Goal: Find specific page/section: Find specific page/section

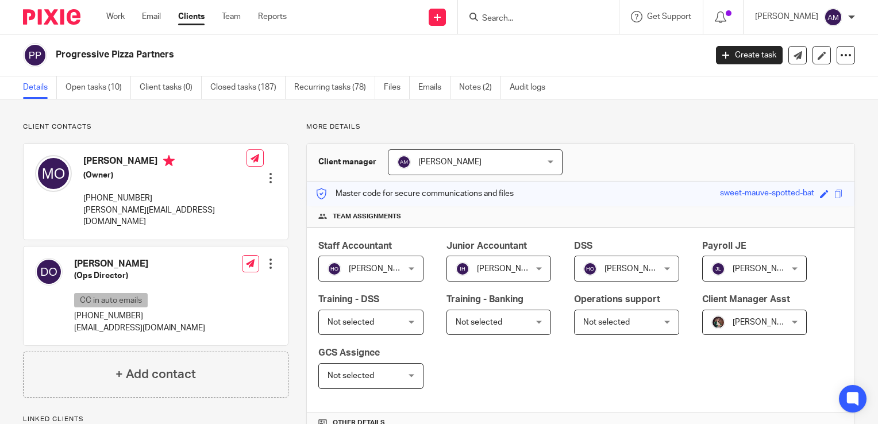
scroll to position [873, 0]
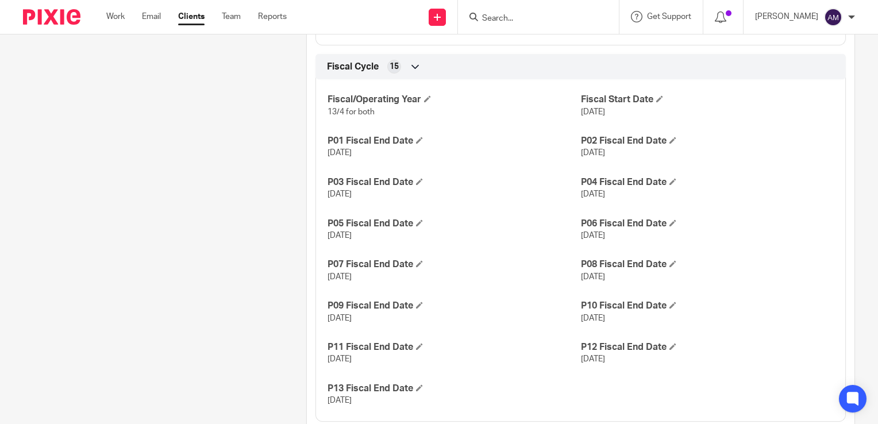
click at [536, 21] on input "Search" at bounding box center [532, 19] width 103 height 10
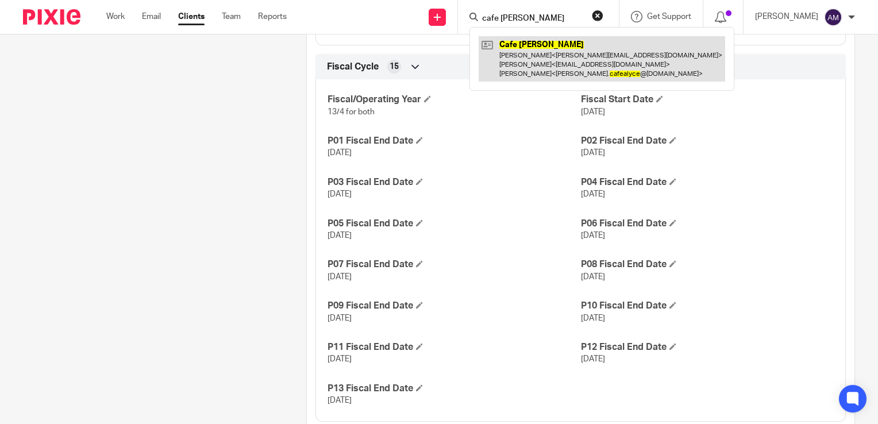
type input "cafe alyce"
click at [565, 62] on link at bounding box center [601, 58] width 246 height 45
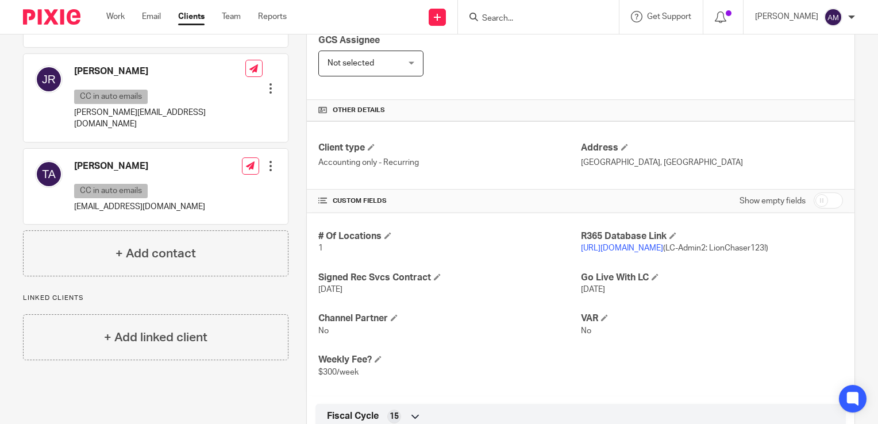
scroll to position [441, 0]
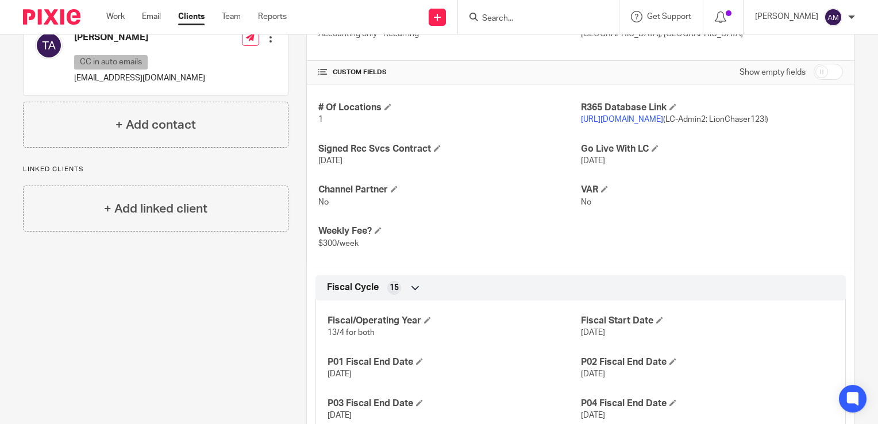
click at [643, 117] on link "[URL][DOMAIN_NAME]" at bounding box center [622, 119] width 82 height 8
click at [530, 17] on input "Search" at bounding box center [532, 19] width 103 height 10
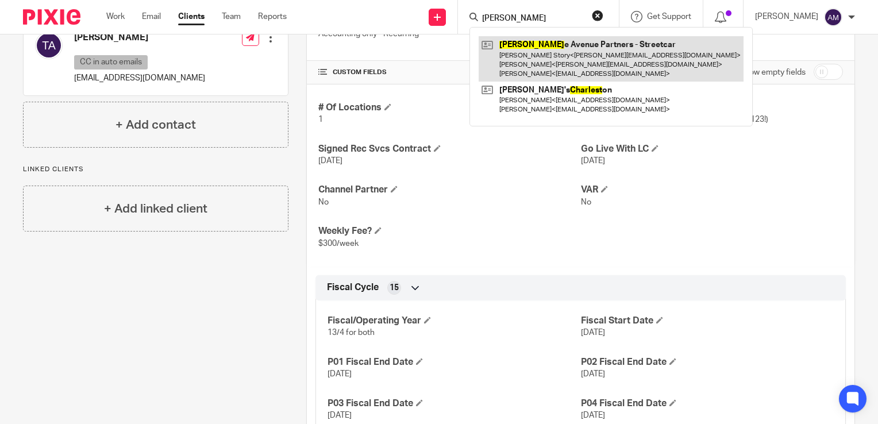
type input "charlott"
click at [562, 72] on link at bounding box center [610, 58] width 265 height 45
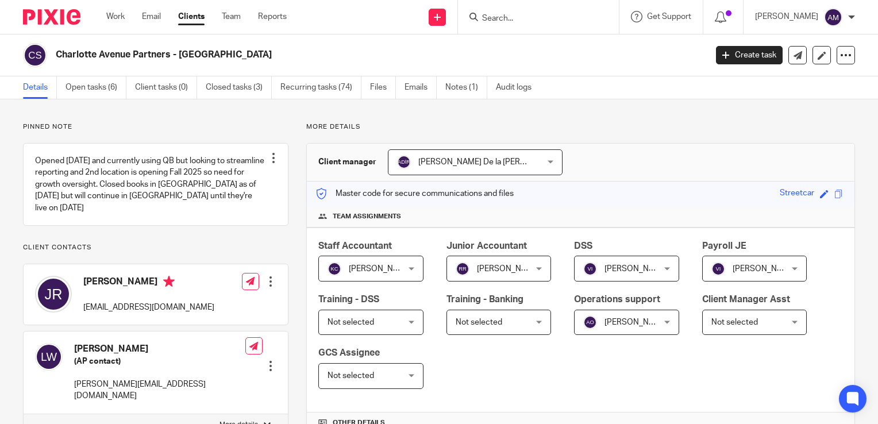
click at [523, 8] on div at bounding box center [538, 17] width 161 height 34
click at [523, 21] on input "Search" at bounding box center [532, 19] width 103 height 10
paste input "Profit & Loss - Period and YTD Period Ending 08/10/2025 Location: All Accessibl…"
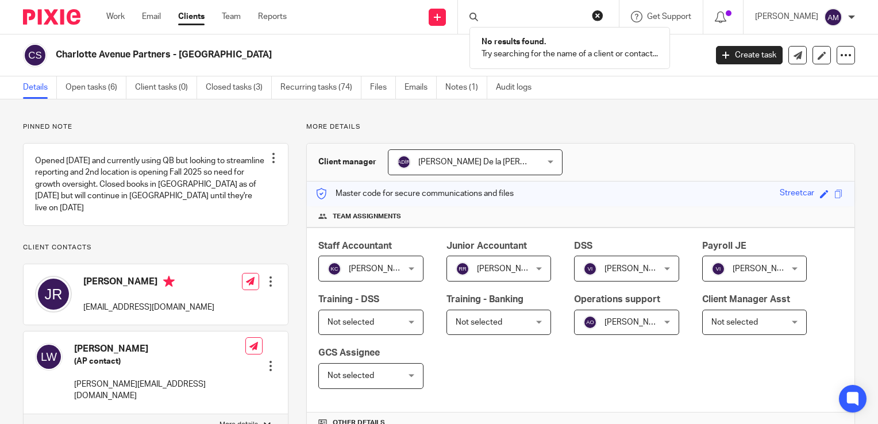
click at [536, 21] on input "Profit & Loss - Period and YTD Period Ending 08/10/2025 Location: All Accessibl…" at bounding box center [532, 19] width 103 height 10
click at [517, 19] on input "Profit & Loss - Period and YTD Period Ending 08/10/2025 Location: All Accessibl…" at bounding box center [532, 19] width 103 height 10
type input "Profit & Loss - Period and YTD Period Ending 08/10/2025 Location: All Accessibl…"
click at [446, 11] on link at bounding box center [436, 17] width 17 height 17
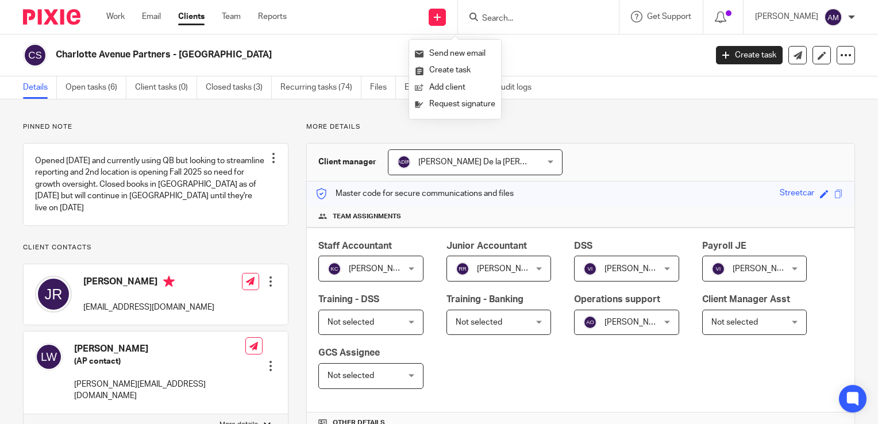
click at [430, 21] on div "Send new email Create task Add client Request signature Get Support Contact via…" at bounding box center [591, 17] width 574 height 34
click at [517, 17] on input "Search" at bounding box center [532, 19] width 103 height 10
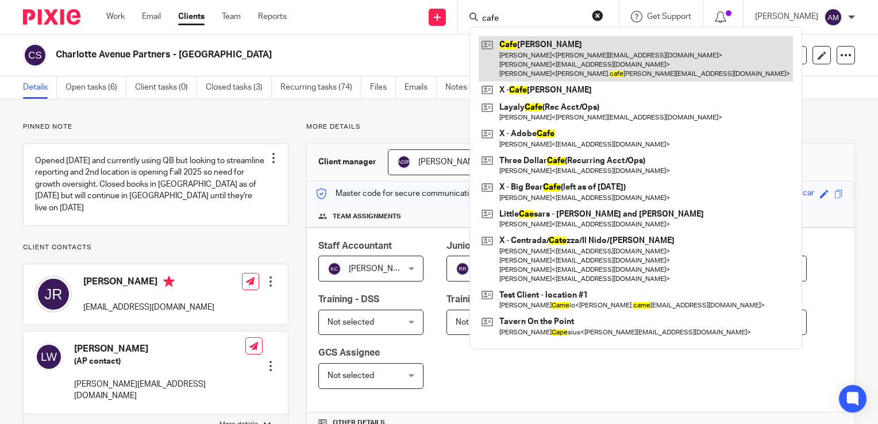
type input "cafe"
click at [555, 68] on link at bounding box center [635, 58] width 314 height 45
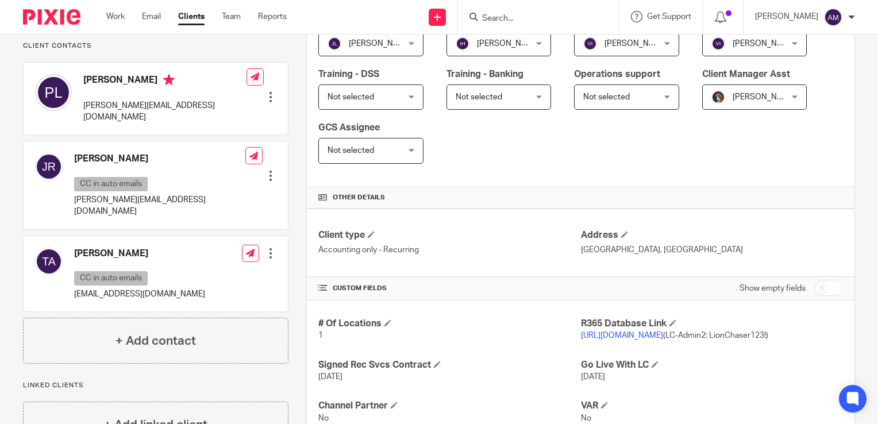
scroll to position [262, 0]
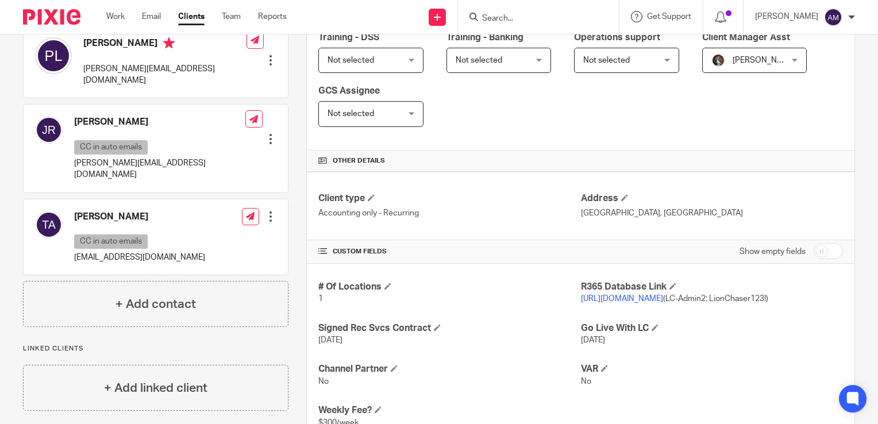
click at [611, 298] on link "https://cat1.restaurant365.com/" at bounding box center [622, 299] width 82 height 8
click at [519, 16] on input "Search" at bounding box center [532, 19] width 103 height 10
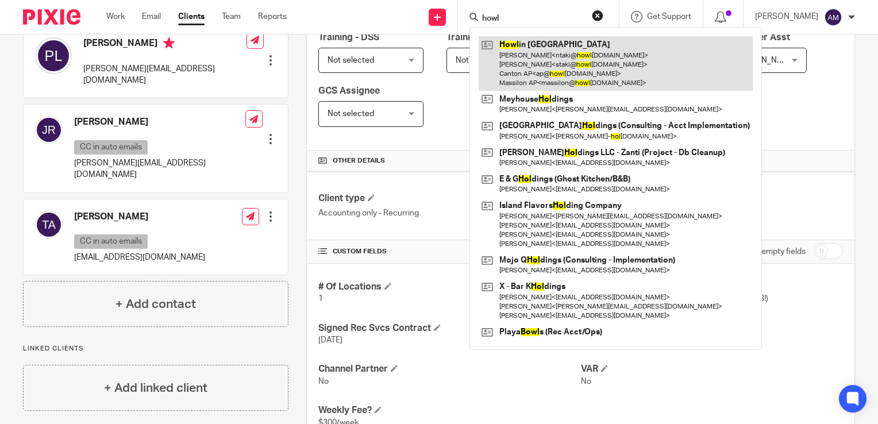
type input "howl"
drag, startPoint x: 554, startPoint y: 66, endPoint x: 536, endPoint y: 63, distance: 18.0
click at [536, 63] on link at bounding box center [615, 63] width 274 height 55
drag, startPoint x: 536, startPoint y: 63, endPoint x: 524, endPoint y: 52, distance: 17.1
click at [524, 52] on link at bounding box center [615, 63] width 274 height 55
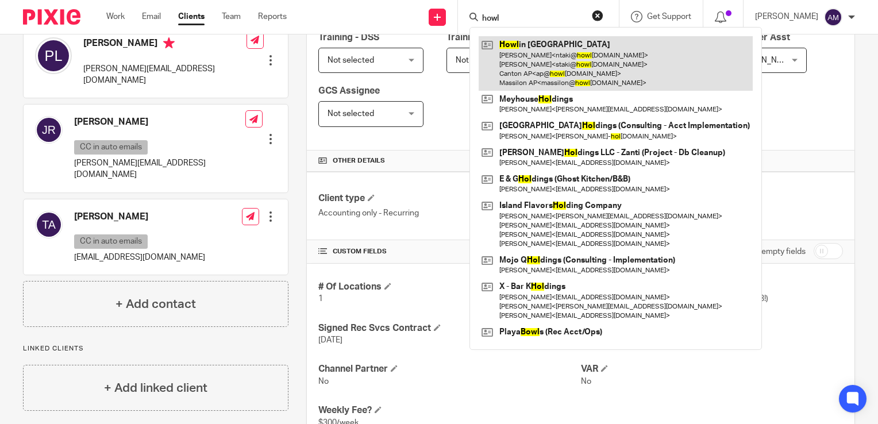
click at [524, 52] on link at bounding box center [615, 63] width 274 height 55
click at [600, 68] on link at bounding box center [615, 63] width 274 height 55
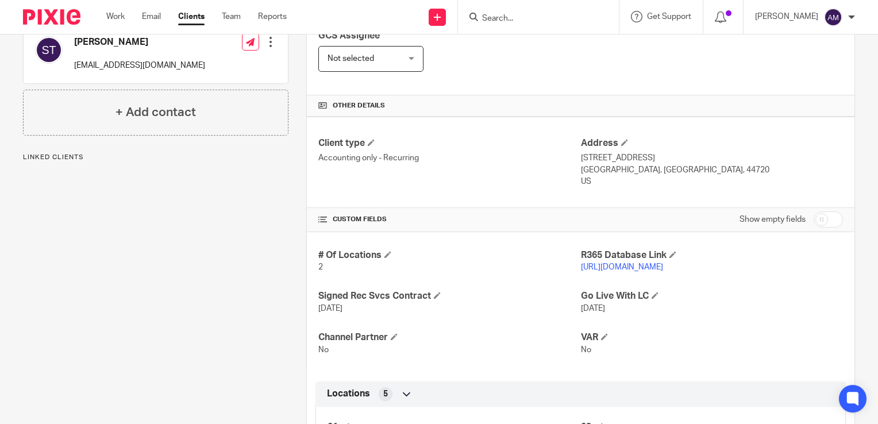
scroll to position [487, 0]
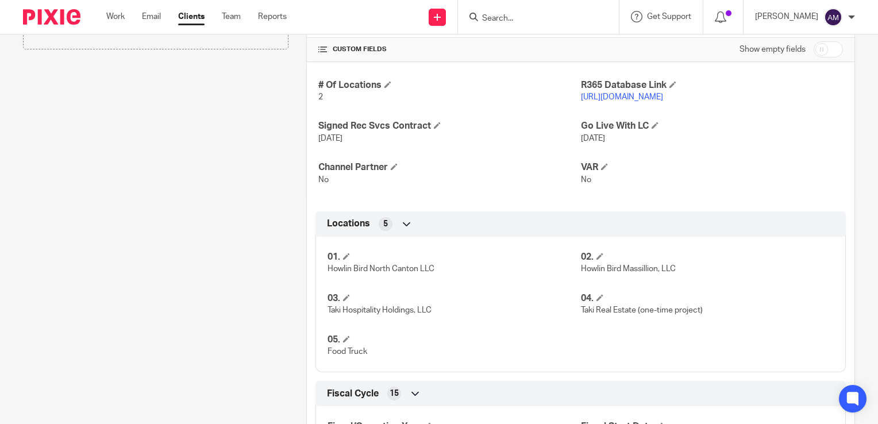
click at [641, 97] on link "[URL][DOMAIN_NAME]" at bounding box center [622, 97] width 82 height 8
